Goal: Information Seeking & Learning: Learn about a topic

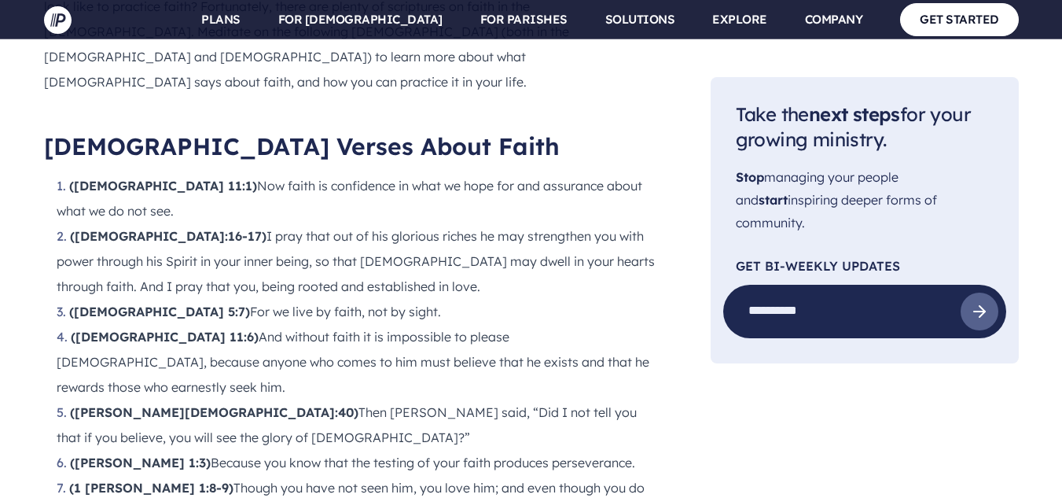
scroll to position [1648, 0]
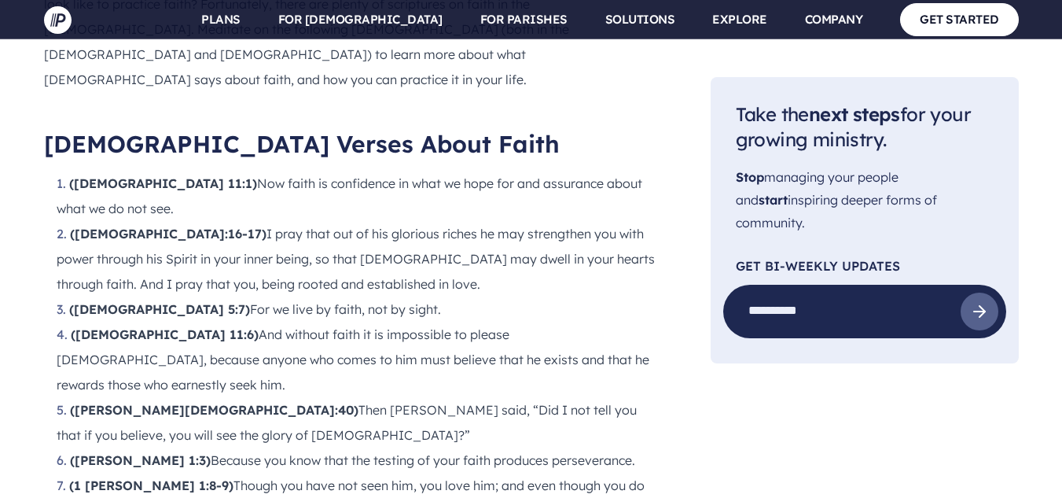
click at [165, 397] on li "([PERSON_NAME][DEMOGRAPHIC_DATA]:40) Then [PERSON_NAME] said, “Did I not tell y…" at bounding box center [359, 422] width 604 height 50
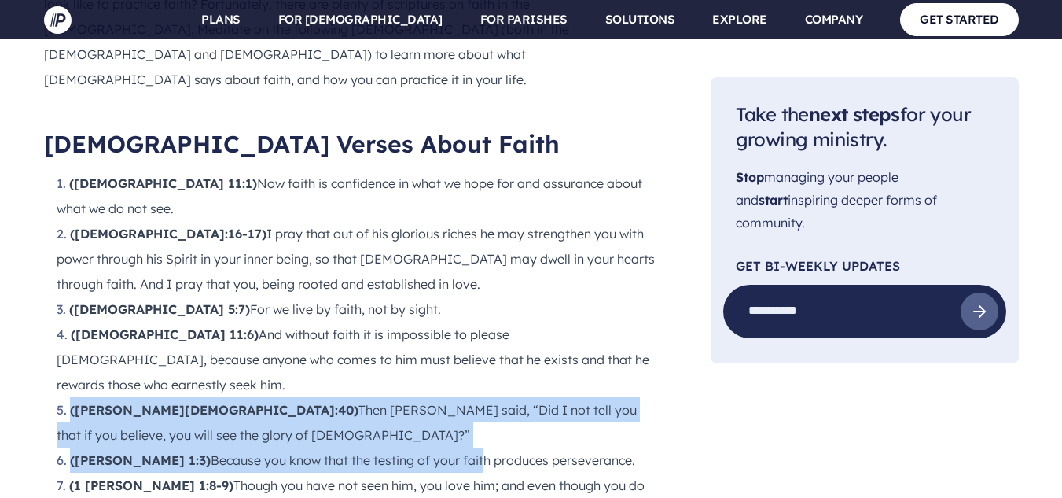
drag, startPoint x: 72, startPoint y: 237, endPoint x: 423, endPoint y: 253, distance: 351.9
click at [422, 447] on li "([PERSON_NAME] 1:3) Because you know that the testing of your faith produces pe…" at bounding box center [359, 459] width 604 height 25
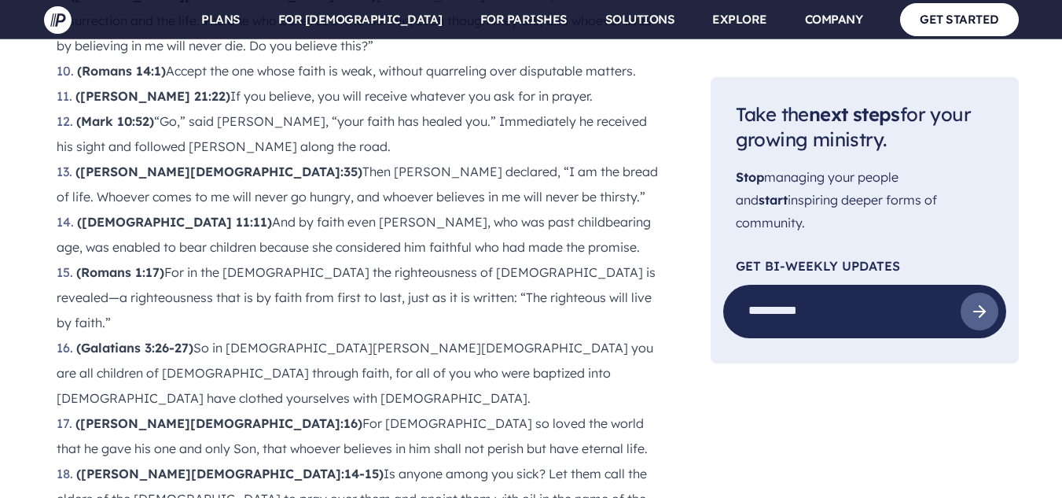
scroll to position [2265, 0]
click at [175, 452] on ol "([DEMOGRAPHIC_DATA] 11:1) Now faith is confidence in what we hope for and assur…" at bounding box center [352, 397] width 617 height 1686
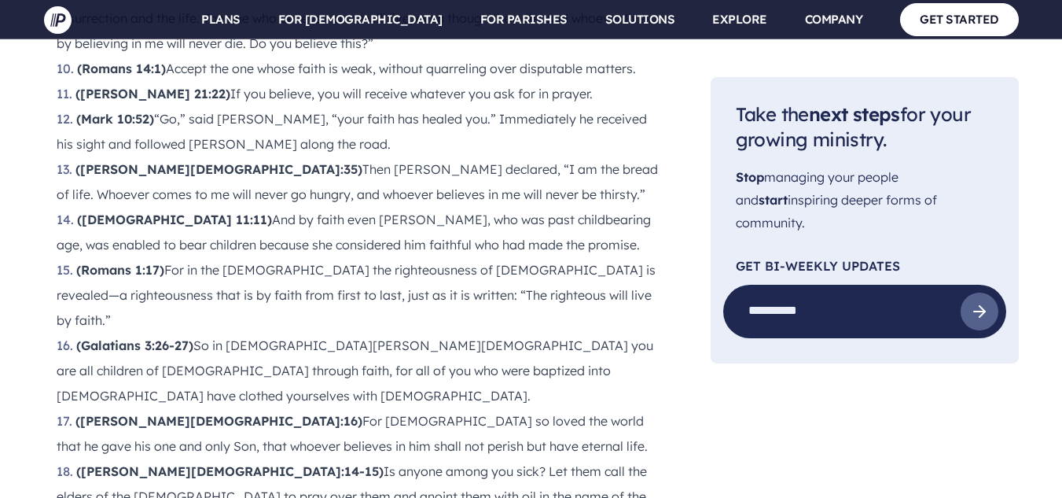
scroll to position [2267, 0]
drag, startPoint x: 132, startPoint y: 354, endPoint x: 179, endPoint y: 425, distance: 85.1
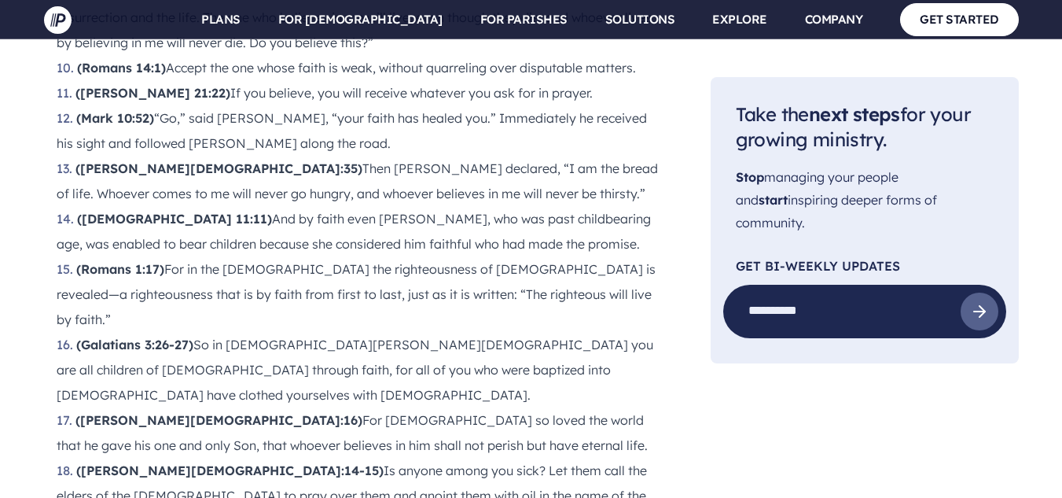
click at [179, 425] on ol "([DEMOGRAPHIC_DATA] 11:1) Now faith is confidence in what we hope for and assur…" at bounding box center [352, 395] width 617 height 1686
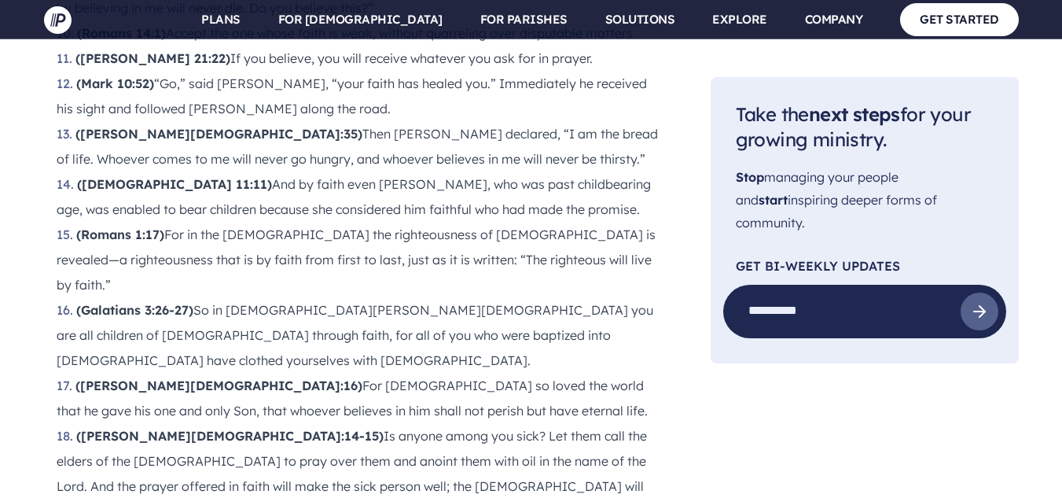
scroll to position [2311, 0]
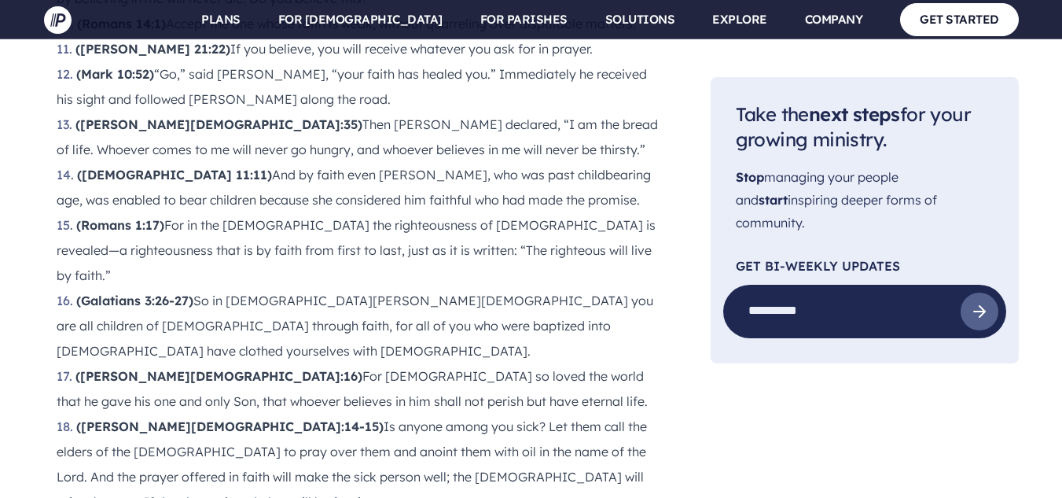
drag, startPoint x: 111, startPoint y: 393, endPoint x: 165, endPoint y: 454, distance: 81.3
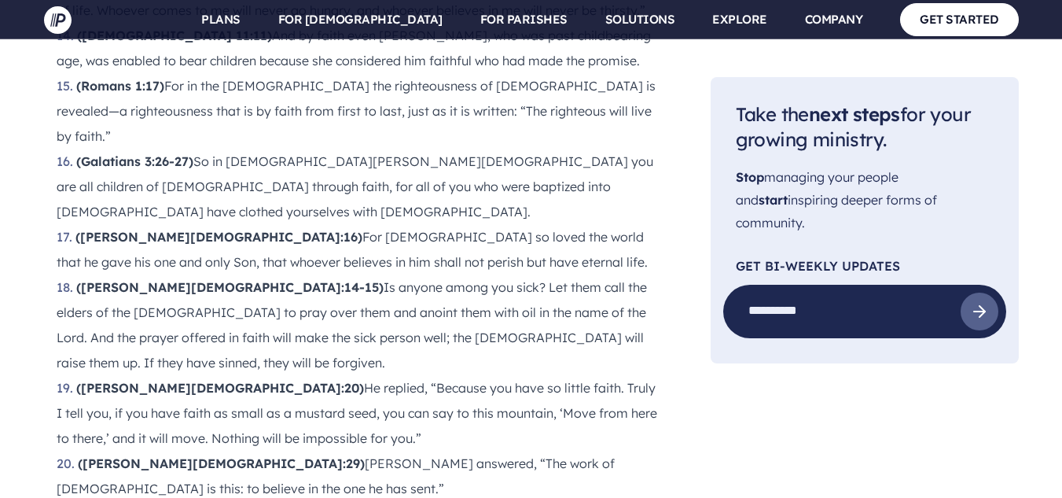
scroll to position [2451, 0]
drag, startPoint x: 160, startPoint y: 269, endPoint x: 240, endPoint y: 258, distance: 80.2
drag, startPoint x: 280, startPoint y: 264, endPoint x: 363, endPoint y: 295, distance: 88.8
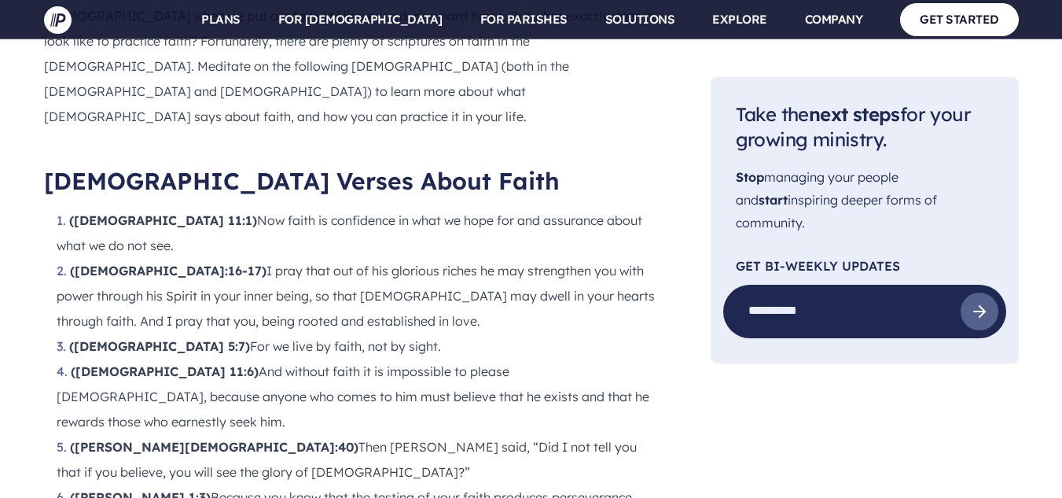
scroll to position [1612, 0]
